Goal: Navigation & Orientation: Find specific page/section

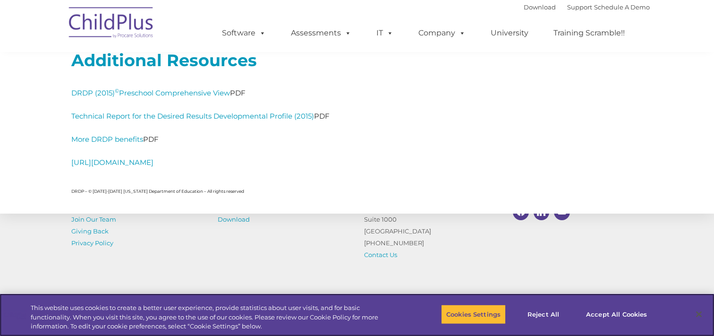
scroll to position [4400, 0]
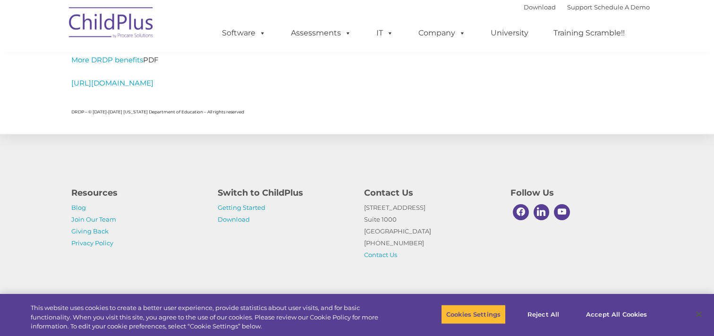
click at [129, 30] on img at bounding box center [111, 23] width 94 height 47
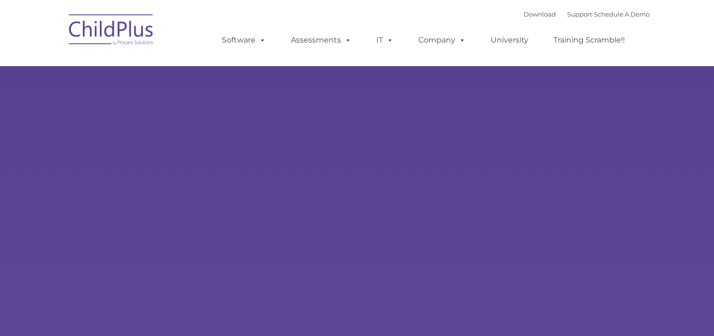
type input ""
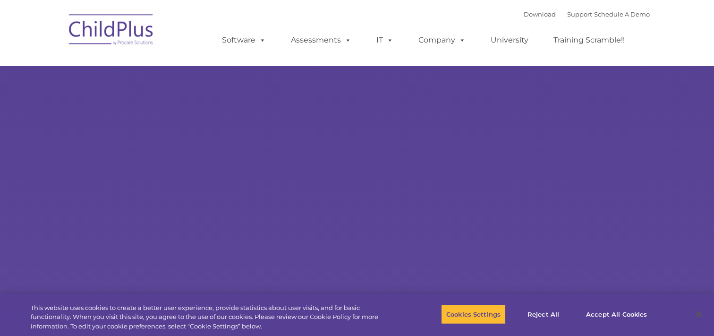
select select "MEDIUM"
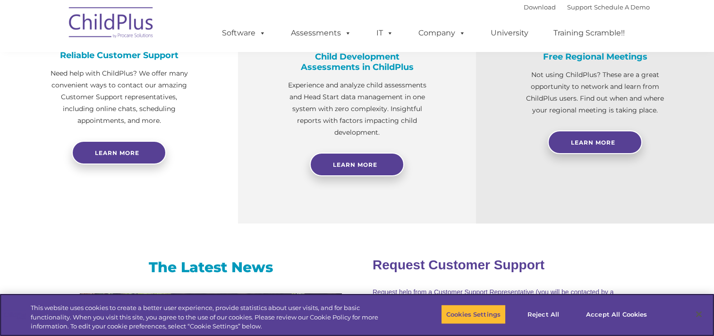
scroll to position [351, 0]
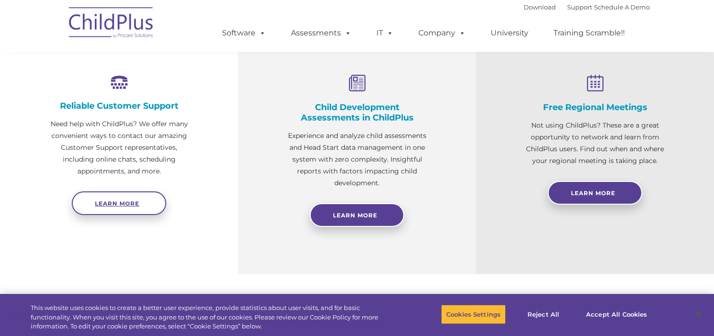
click at [123, 205] on span "Learn more" at bounding box center [117, 203] width 44 height 7
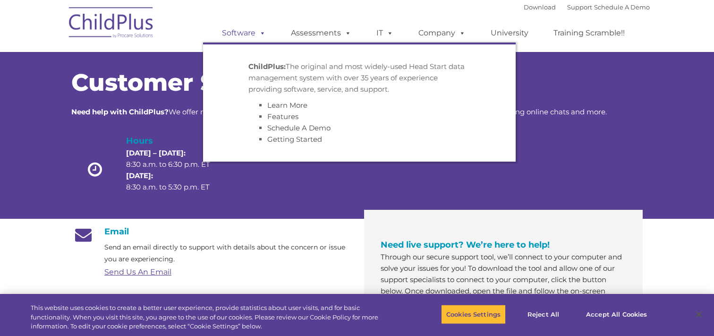
click at [239, 30] on link "Software" at bounding box center [244, 33] width 63 height 19
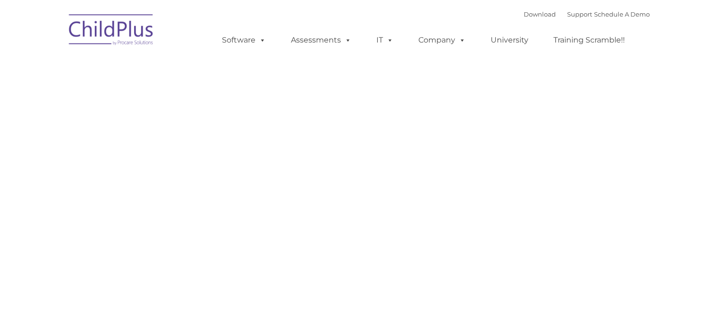
type input ""
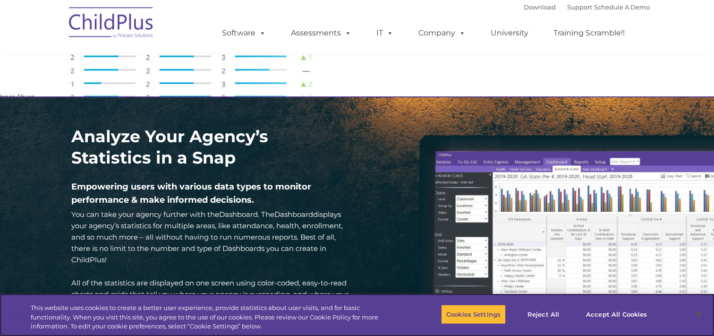
scroll to position [1261, 0]
